Goal: Task Accomplishment & Management: Complete application form

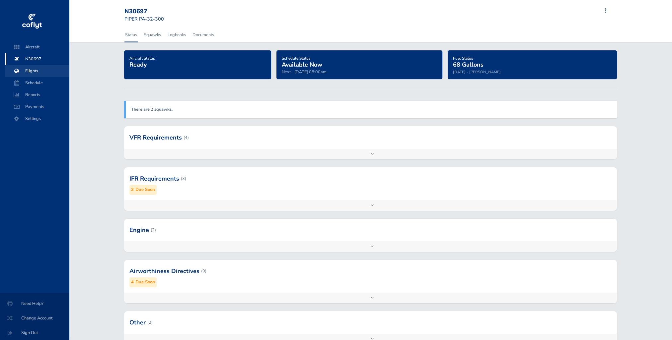
click at [30, 72] on span "Flights" at bounding box center [37, 71] width 50 height 12
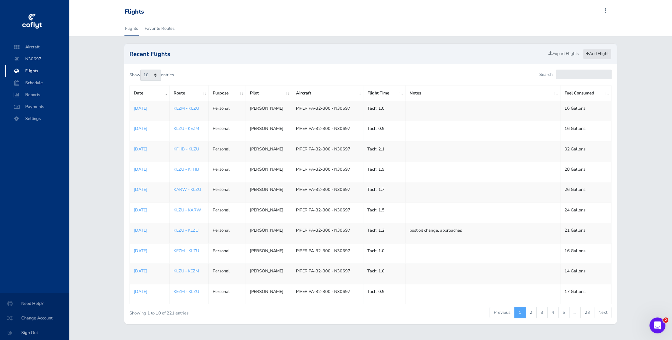
click at [597, 53] on link "Add Flight" at bounding box center [597, 54] width 29 height 10
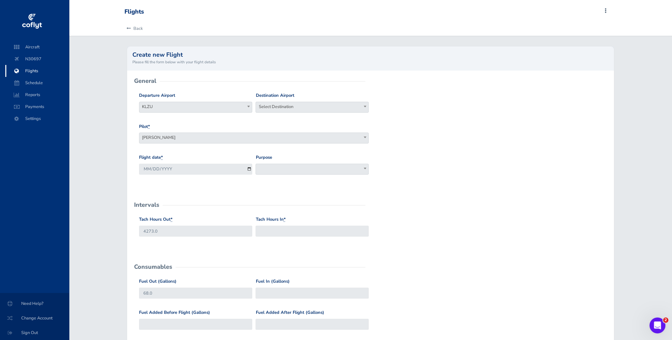
click at [280, 109] on span "Select Destination" at bounding box center [312, 106] width 112 height 9
type input "kezm"
drag, startPoint x: 277, startPoint y: 130, endPoint x: 261, endPoint y: 133, distance: 16.5
select select "KEZM"
click at [226, 175] on div "Flight date * 2025-09-03" at bounding box center [195, 167] width 116 height 26
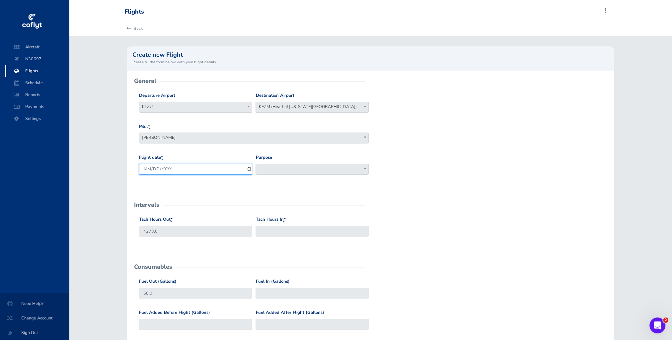
click at [228, 172] on input "2025-09-03" at bounding box center [195, 169] width 113 height 11
click at [249, 170] on input "2025-09-03" at bounding box center [195, 169] width 113 height 11
type input "[DATE]"
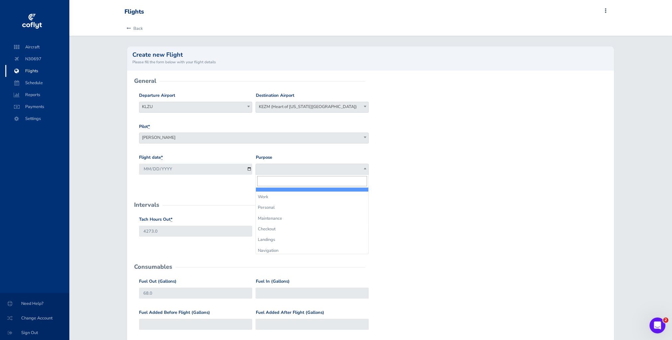
click at [278, 165] on span at bounding box center [311, 169] width 113 height 11
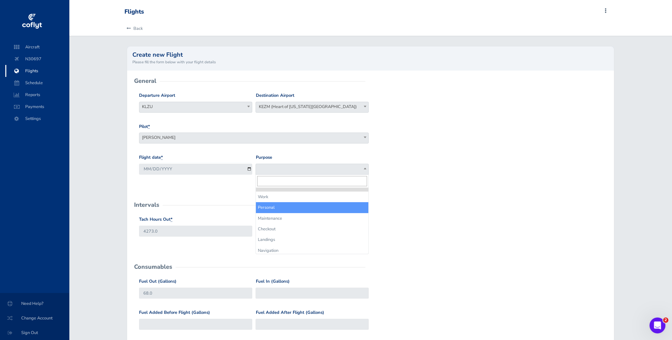
select select "Personal"
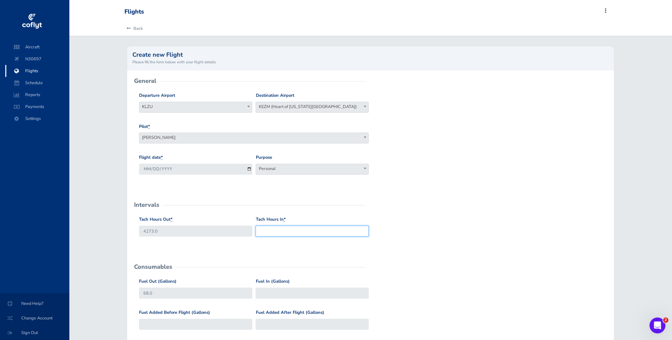
click at [282, 228] on input "Tach Hours In *" at bounding box center [311, 231] width 113 height 11
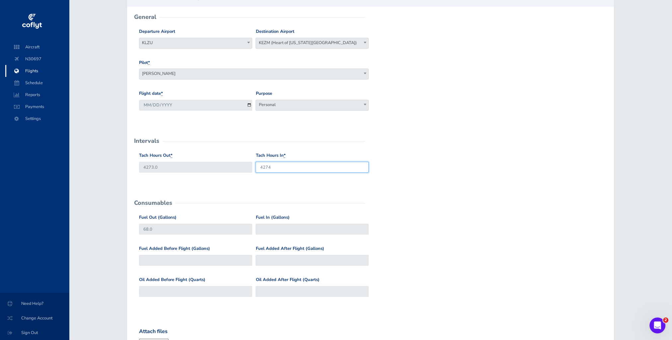
scroll to position [66, 0]
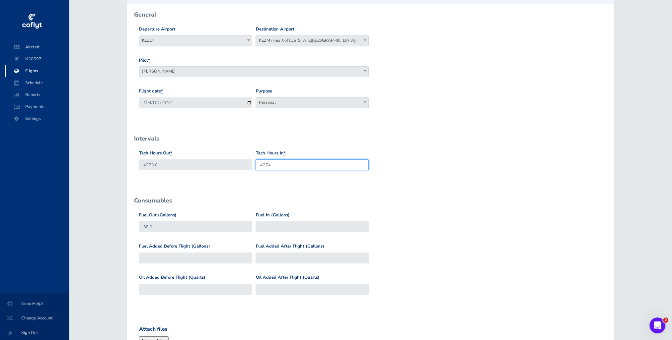
type input "4274"
click at [296, 229] on input "Fuel In (Gallons)" at bounding box center [311, 227] width 113 height 11
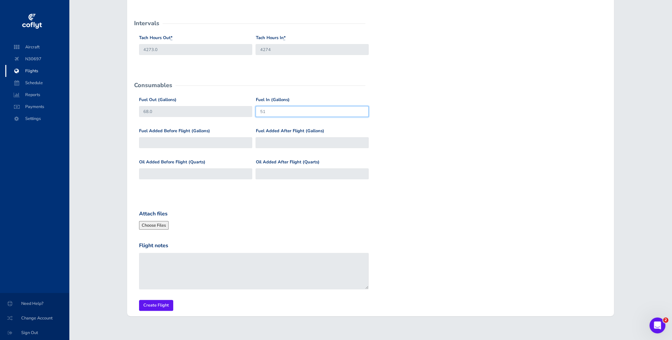
scroll to position [191, 0]
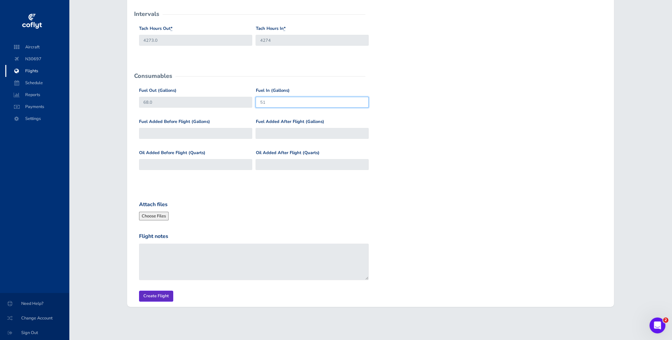
type input "51"
click at [163, 298] on input "Create Flight" at bounding box center [156, 296] width 34 height 11
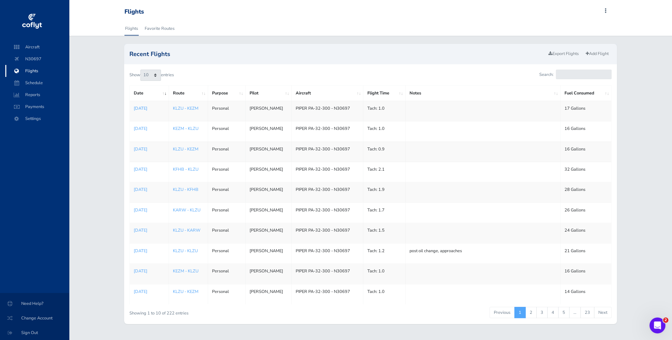
click at [152, 110] on p "[DATE]" at bounding box center [149, 108] width 31 height 7
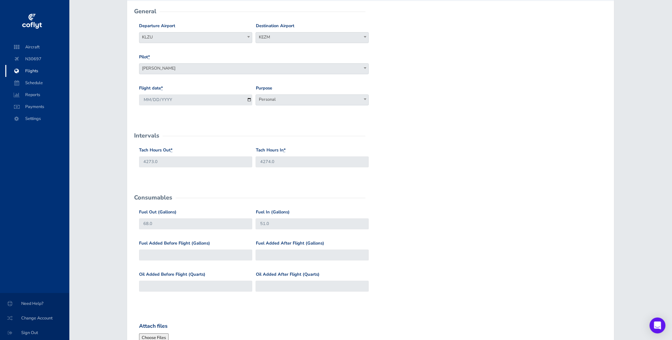
scroll to position [66, 0]
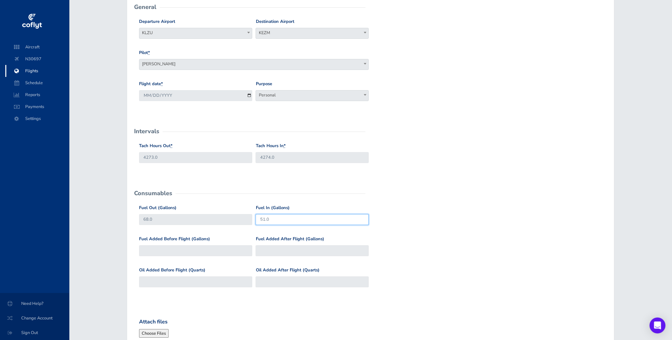
drag, startPoint x: 284, startPoint y: 220, endPoint x: 247, endPoint y: 215, distance: 37.5
click at [246, 216] on div "Fuel Out (Gallons) 68.0 Fuel In (Gallons) 51.0" at bounding box center [370, 220] width 466 height 31
type input "52"
click at [414, 233] on div "Fuel Out (Gallons) 68.0 Fuel In (Gallons) 52" at bounding box center [370, 220] width 466 height 31
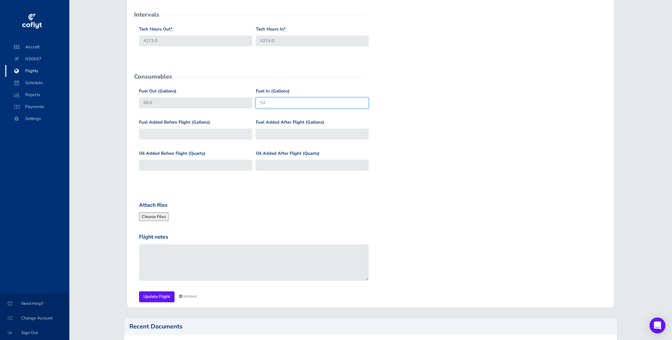
scroll to position [199, 0]
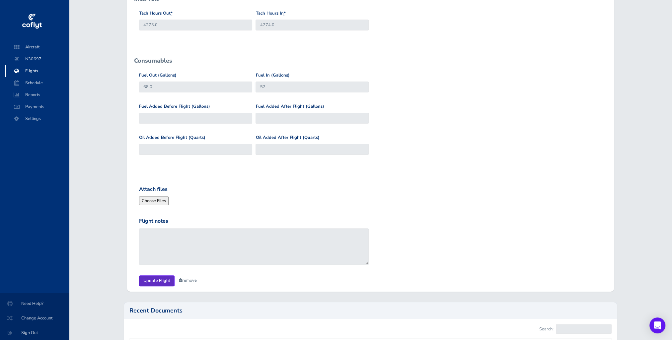
click at [159, 281] on input "Update Flight" at bounding box center [156, 281] width 35 height 11
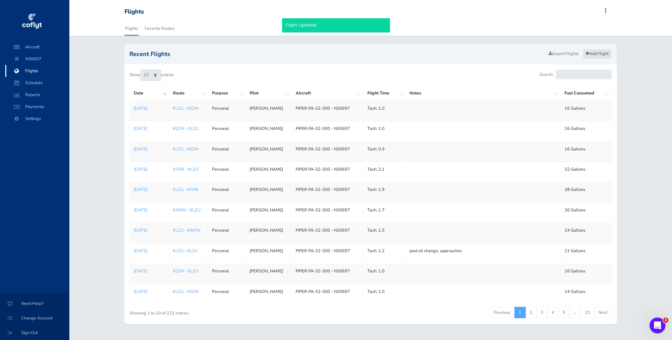
click at [597, 56] on link "Add Flight" at bounding box center [597, 54] width 29 height 10
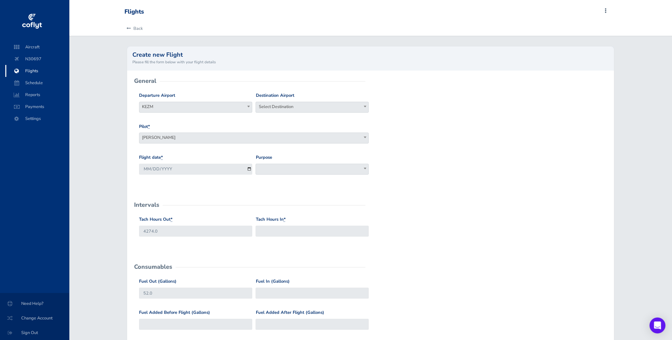
click at [280, 107] on span "Select Destination" at bounding box center [312, 106] width 112 height 9
type input "klzu"
select select "KLZU"
click at [232, 173] on input "2025-09-03" at bounding box center [195, 169] width 113 height 11
click at [248, 169] on input "2025-09-03" at bounding box center [195, 169] width 113 height 11
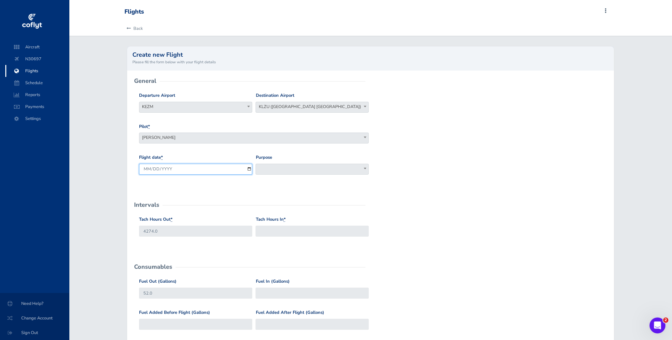
type input "2025-09-02"
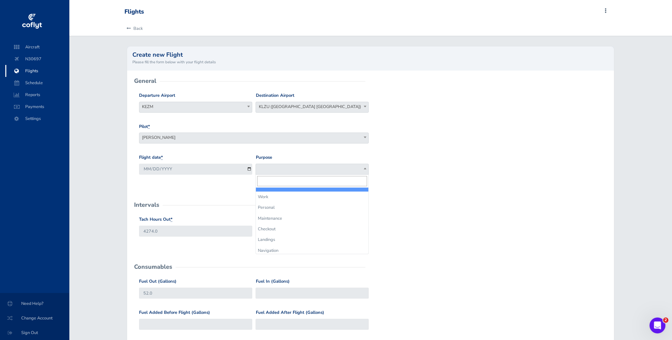
click at [276, 169] on span at bounding box center [311, 169] width 113 height 11
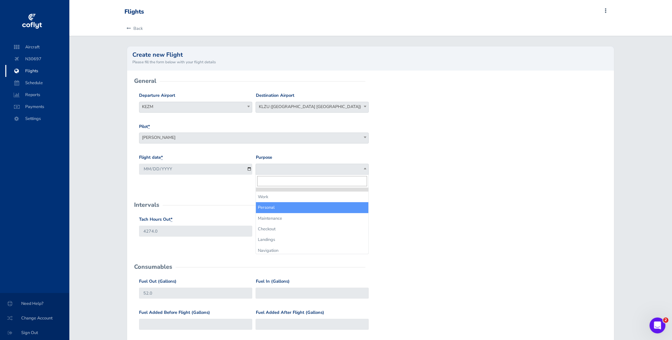
select select "Personal"
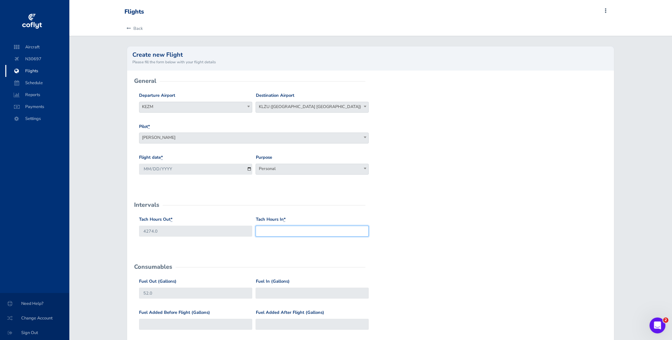
click at [285, 230] on input "Tach Hours In *" at bounding box center [311, 231] width 113 height 11
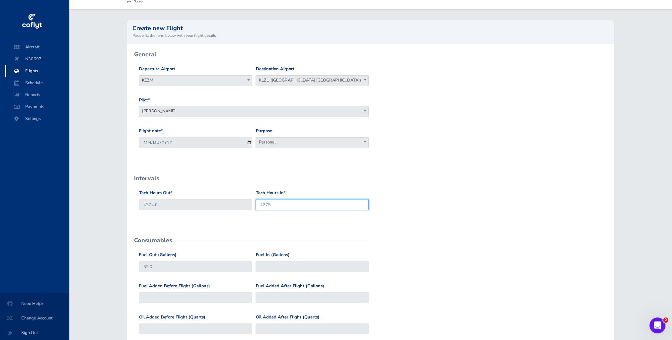
scroll to position [100, 0]
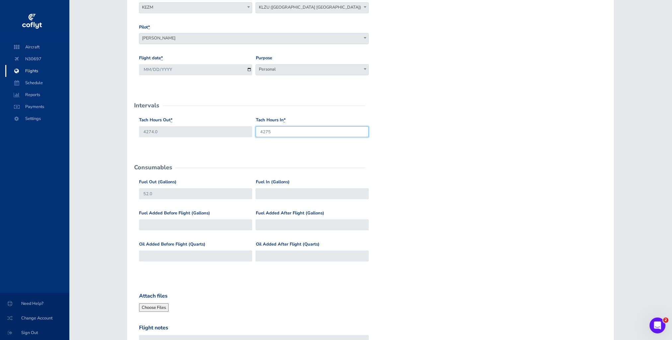
type input "4275"
click at [288, 195] on input "Fuel In (Gallons)" at bounding box center [311, 193] width 113 height 11
type input "38"
click at [464, 192] on div "Fuel Out (Gallons) 52.0 Fuel In (Gallons) 38" at bounding box center [370, 194] width 466 height 31
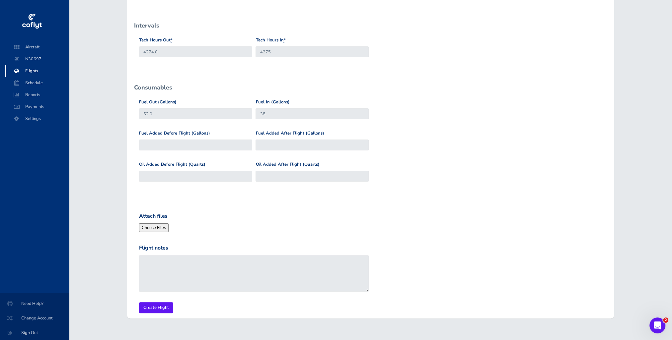
scroll to position [191, 0]
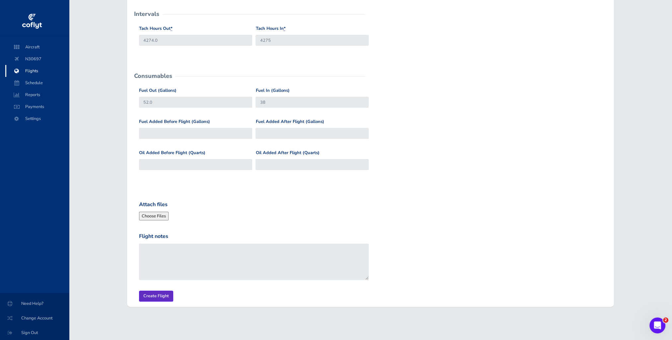
click at [158, 297] on input "Create Flight" at bounding box center [156, 296] width 34 height 11
